Goal: Find specific page/section: Find specific page/section

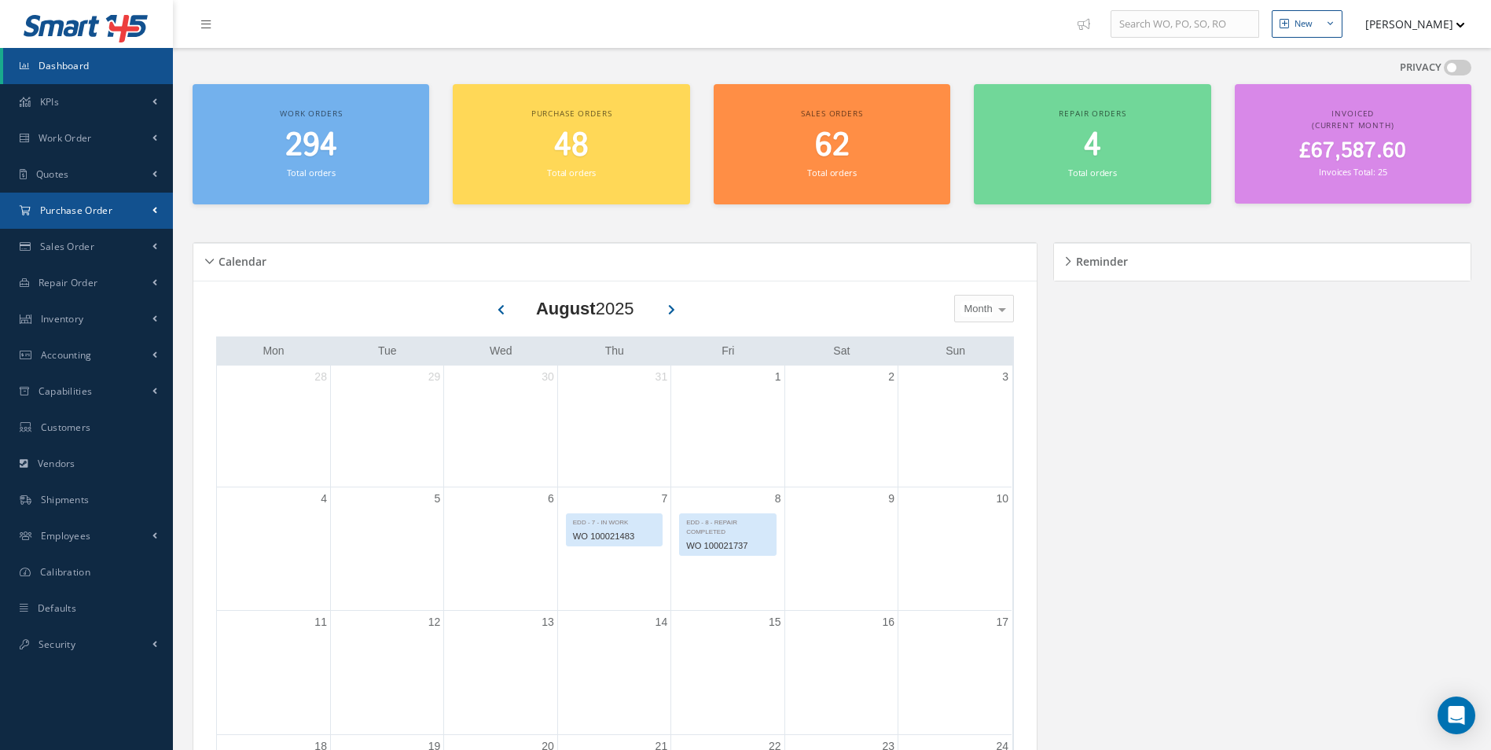
click at [131, 226] on link "Purchase Order" at bounding box center [86, 211] width 173 height 36
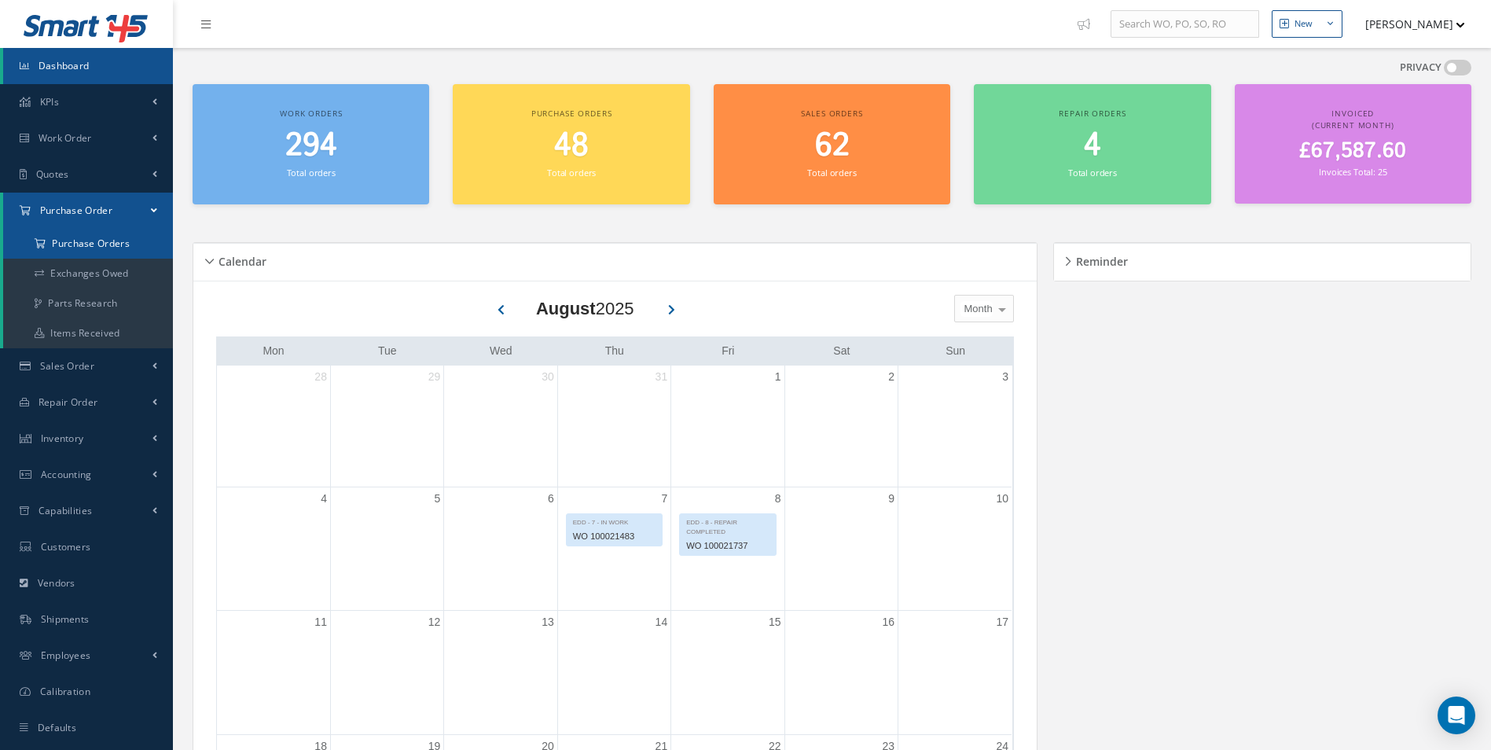
click at [114, 247] on a=1&status_id=2&status_id=3&status_id=5&collapsedFilters"] "Purchase Orders" at bounding box center [88, 244] width 170 height 30
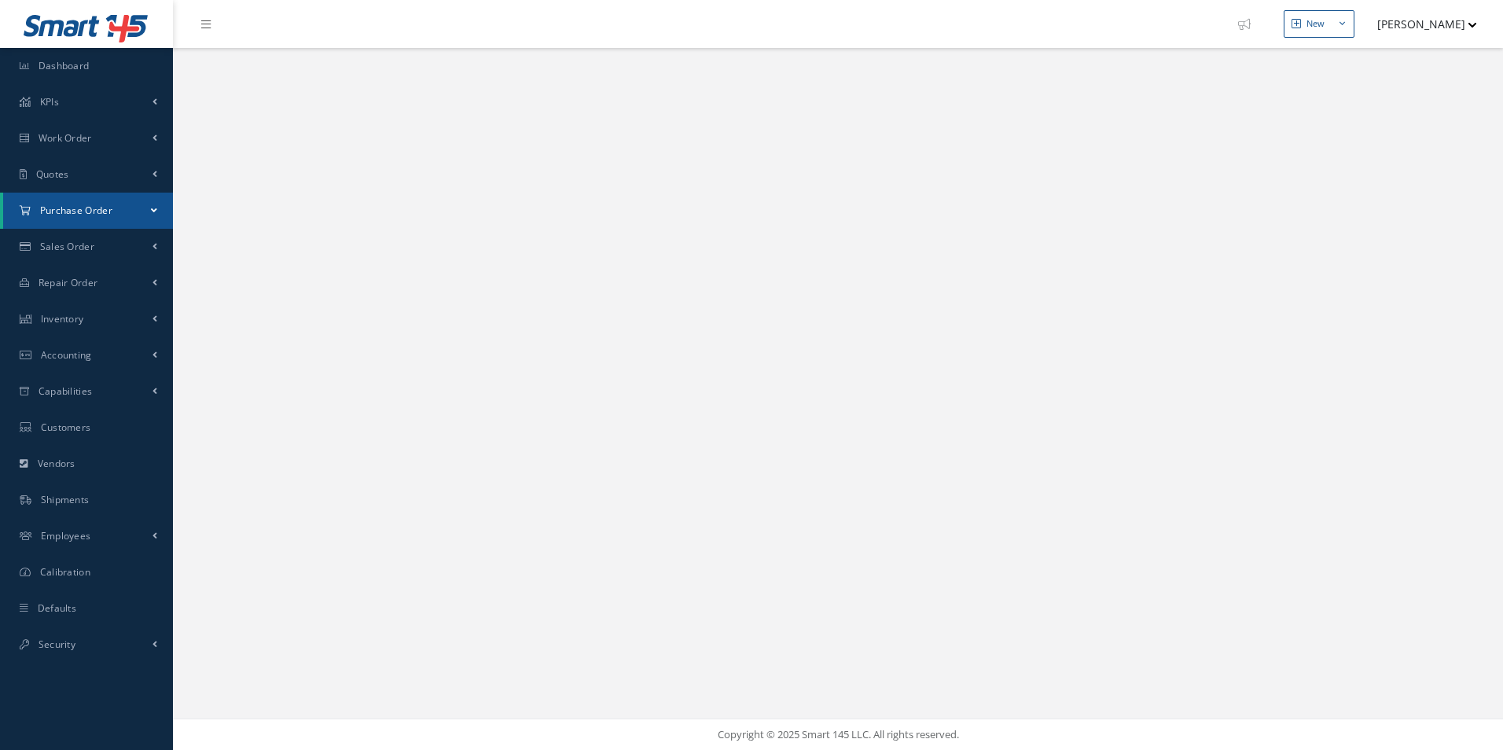
select select "25"
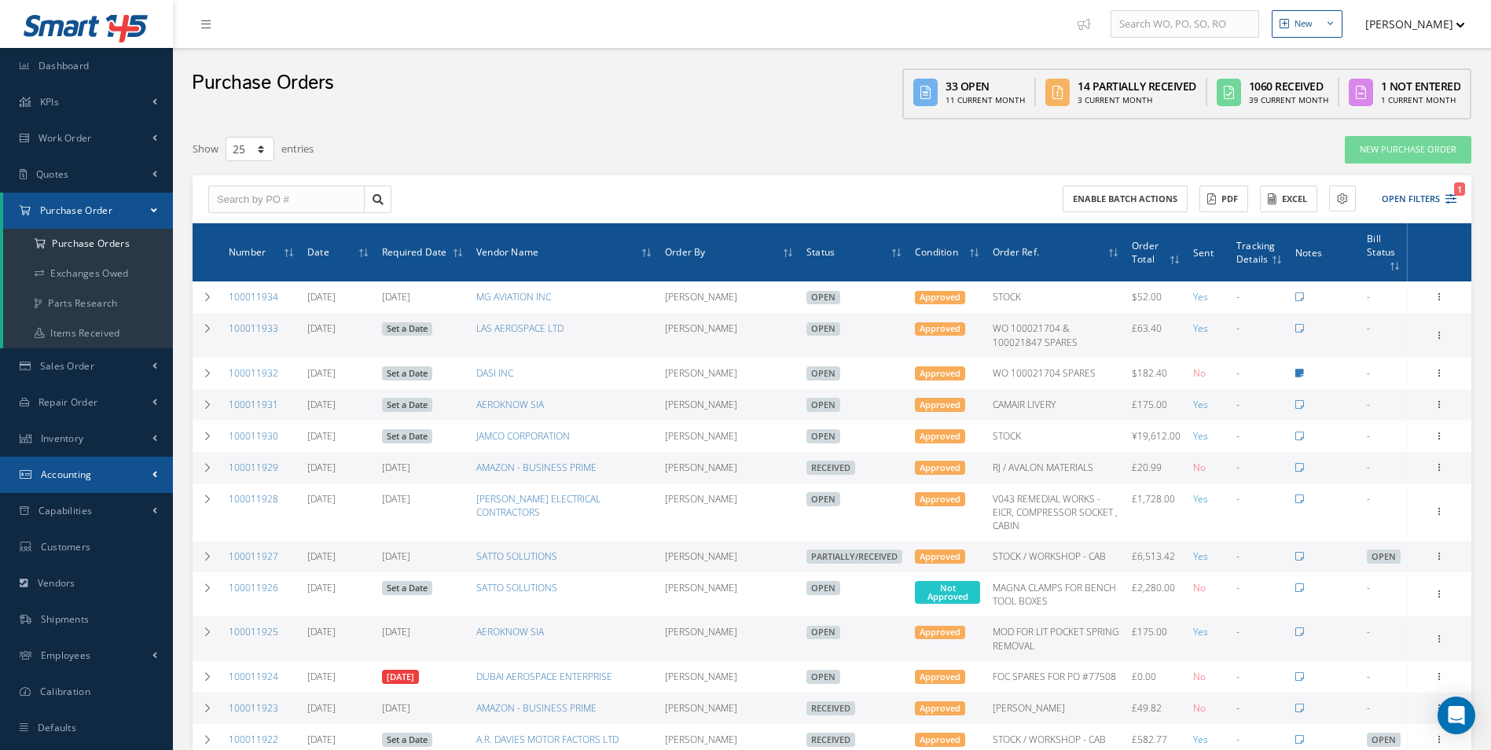
click at [132, 457] on link "Accounting" at bounding box center [86, 475] width 173 height 36
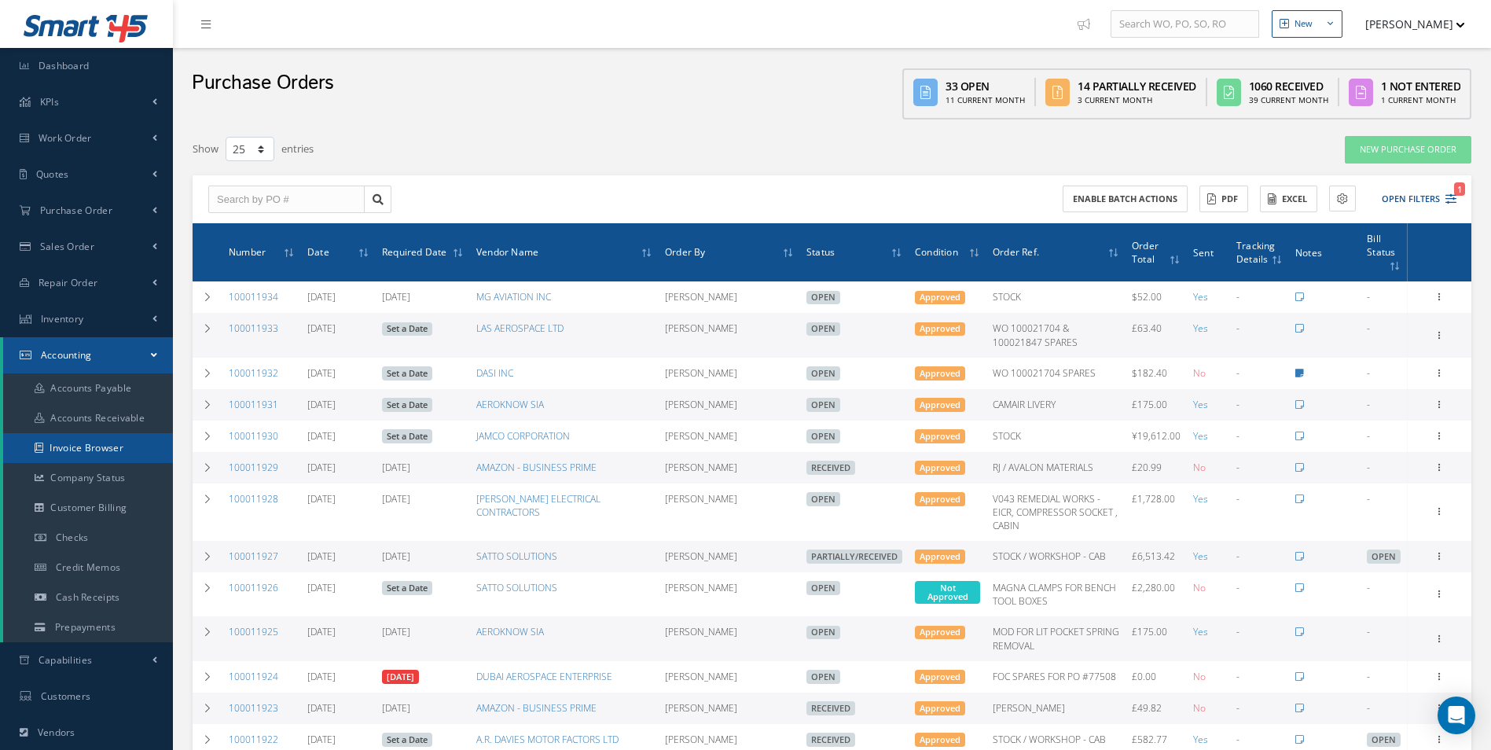
click at [108, 443] on link "Invoice Browser" at bounding box center [88, 448] width 170 height 30
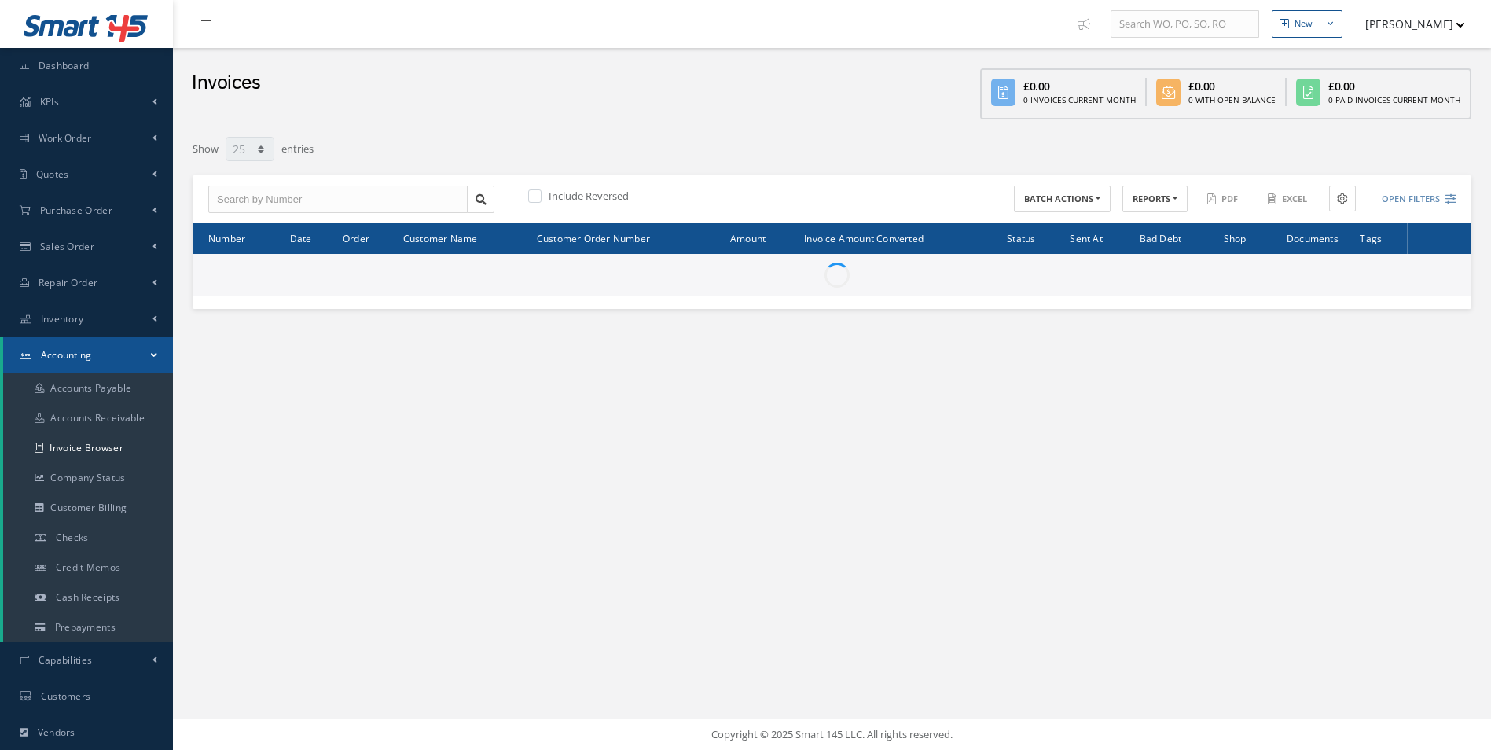
select select "25"
